Goal: Task Accomplishment & Management: Use online tool/utility

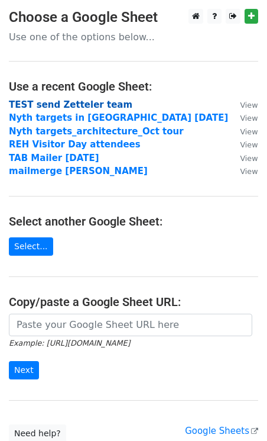
click at [63, 108] on strong "TEST send Zetteler team" at bounding box center [71, 104] width 124 height 11
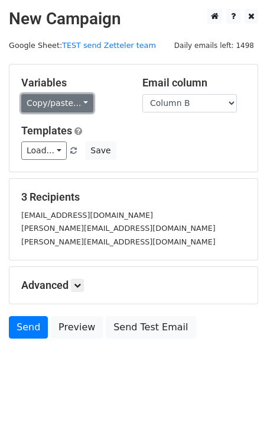
click at [75, 103] on link "Copy/paste..." at bounding box center [57, 103] width 72 height 18
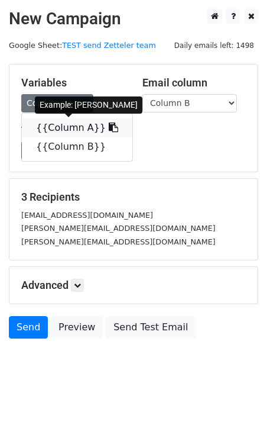
click at [72, 128] on link "{{Column A}}" at bounding box center [77, 127] width 111 height 19
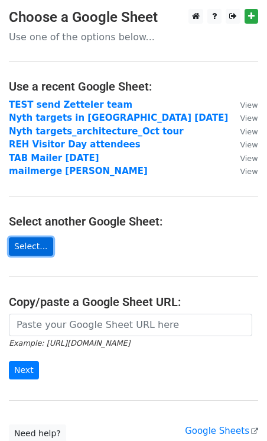
click at [27, 240] on link "Select..." at bounding box center [31, 246] width 44 height 18
click at [23, 243] on link "Select..." at bounding box center [31, 246] width 44 height 18
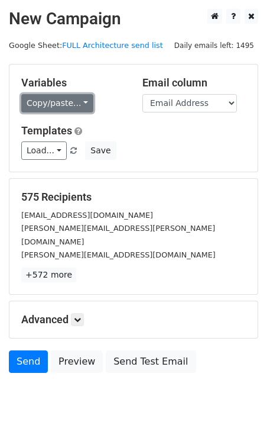
click at [76, 101] on link "Copy/paste..." at bounding box center [57, 103] width 72 height 18
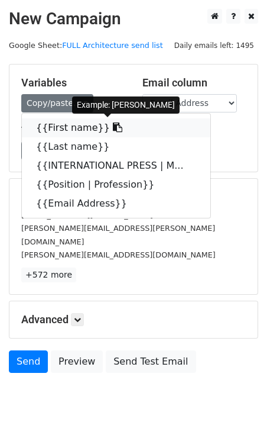
click at [71, 129] on link "{{First name}}" at bounding box center [116, 127] width 189 height 19
